Goal: Find specific page/section: Find specific page/section

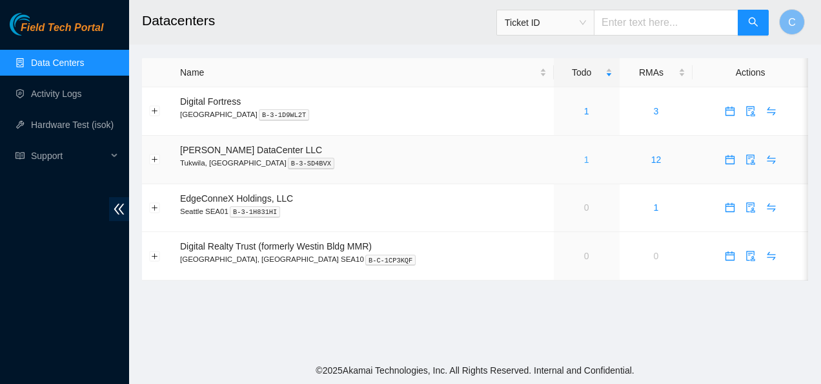
click at [584, 160] on link "1" at bounding box center [586, 159] width 5 height 10
